Goal: Information Seeking & Learning: Learn about a topic

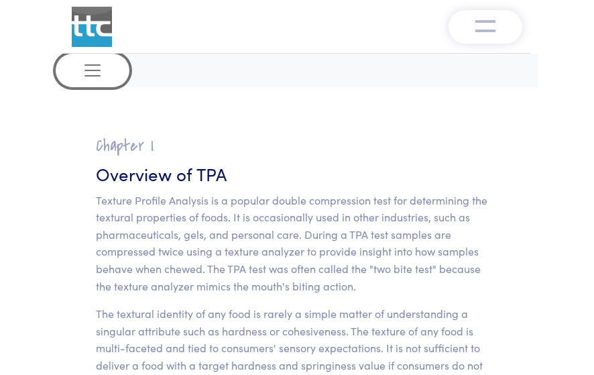
click at [113, 61] on button "Toggle navigation" at bounding box center [93, 71] width 74 height 34
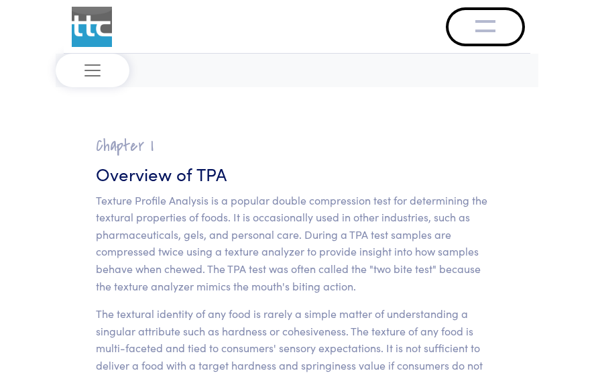
click at [450, 33] on button "Toggle navigation" at bounding box center [485, 27] width 74 height 34
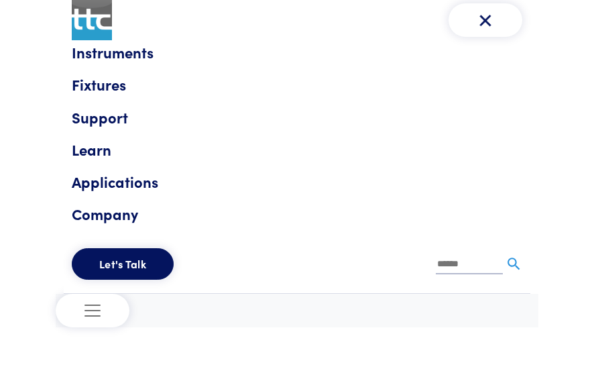
click at [84, 152] on link "Learn" at bounding box center [297, 149] width 450 height 24
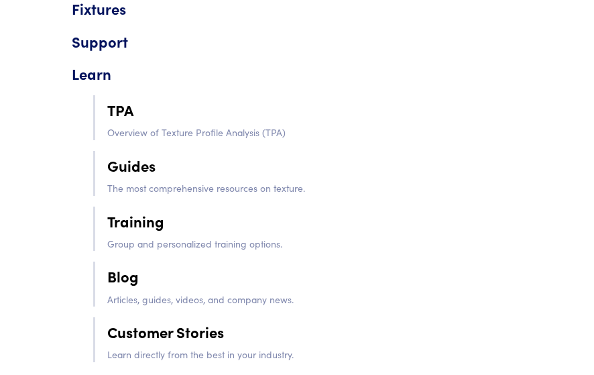
scroll to position [134, 0]
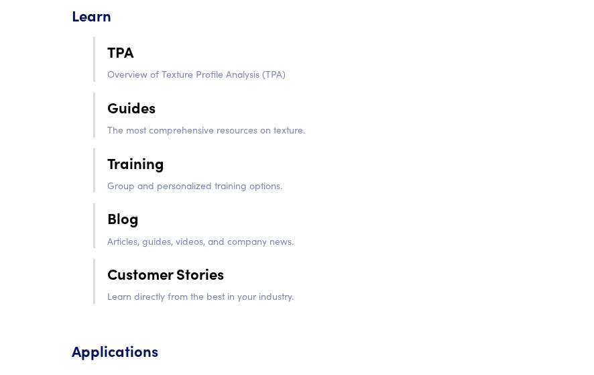
click at [129, 50] on link "TPA" at bounding box center [314, 51] width 415 height 27
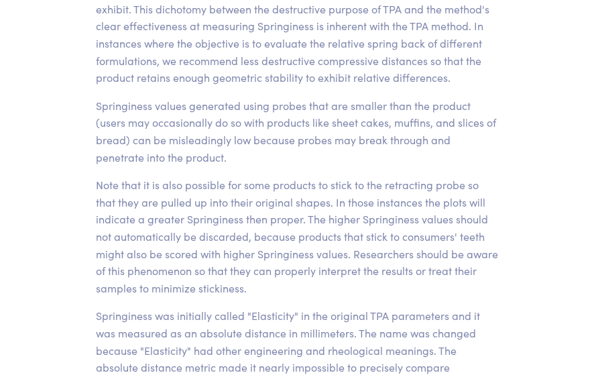
scroll to position [12565, 0]
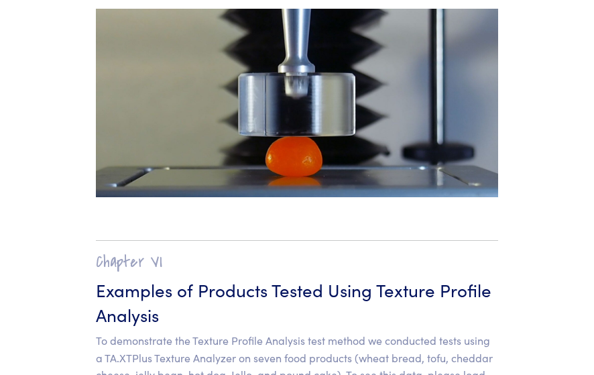
scroll to position [12882, 0]
